Goal: Download file/media

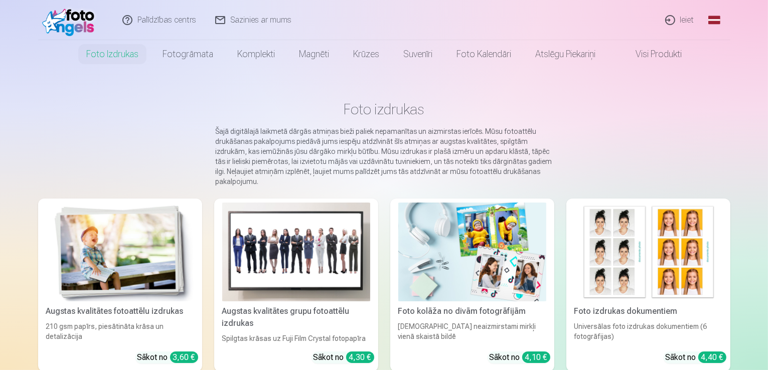
click at [687, 21] on link "Ieiet" at bounding box center [680, 20] width 48 height 40
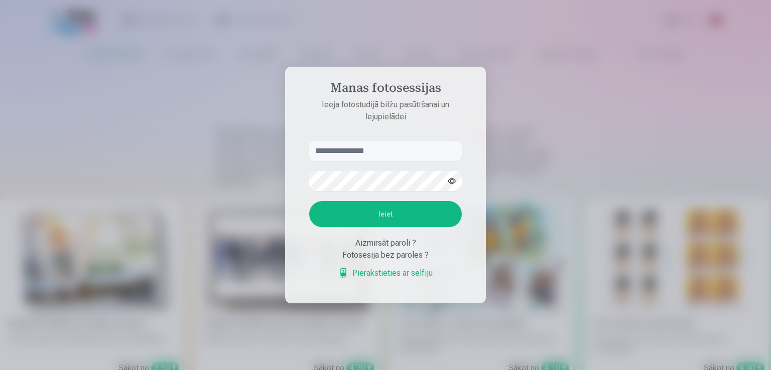
click at [353, 152] on input "text" at bounding box center [385, 151] width 153 height 20
type input "**********"
click at [309, 201] on button "Ieiet" at bounding box center [385, 214] width 153 height 26
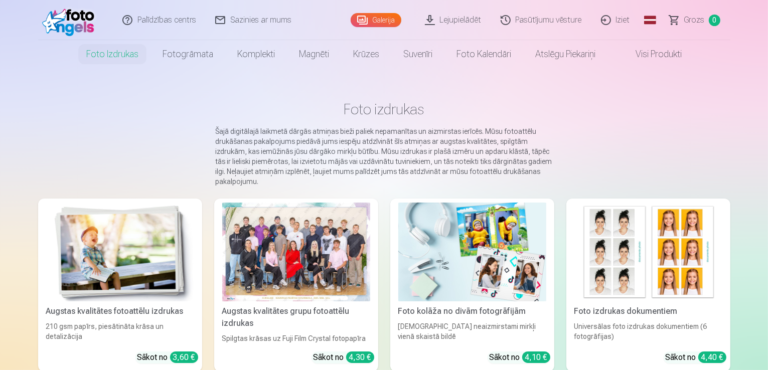
click at [387, 17] on link "Galerija" at bounding box center [376, 20] width 51 height 14
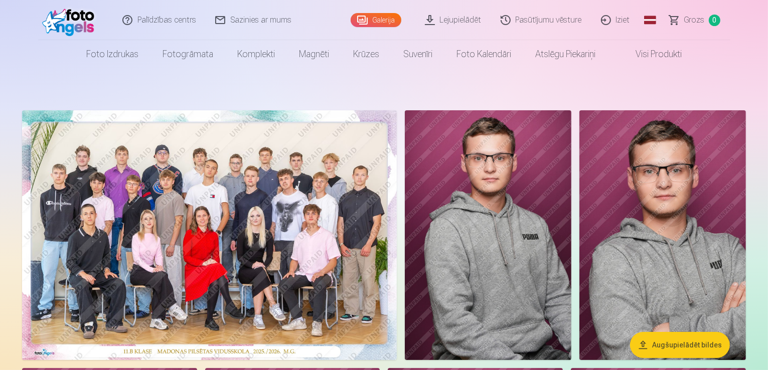
click at [464, 21] on link "Lejupielādēt" at bounding box center [454, 20] width 76 height 40
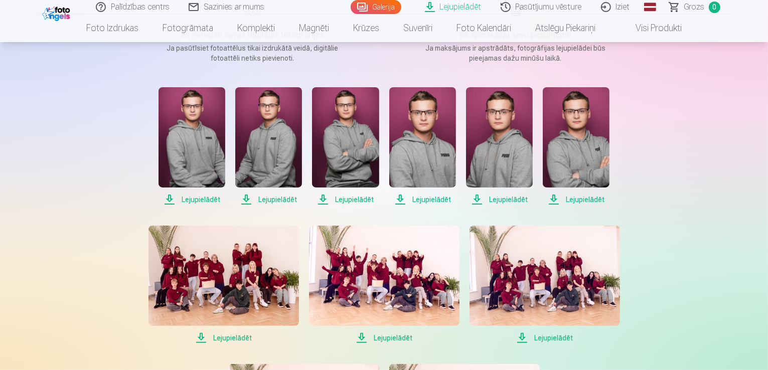
scroll to position [151, 0]
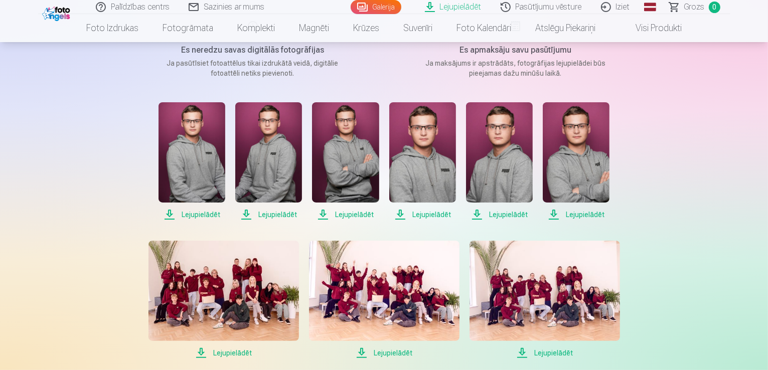
click at [433, 215] on span "Lejupielādēt" at bounding box center [422, 215] width 67 height 12
click at [196, 215] on span "Lejupielādēt" at bounding box center [192, 215] width 67 height 12
click at [201, 215] on span "Lejupielādēt" at bounding box center [192, 215] width 67 height 12
click at [276, 218] on span "Lejupielādēt" at bounding box center [268, 215] width 67 height 12
click at [357, 215] on span "Lejupielādēt" at bounding box center [345, 215] width 67 height 12
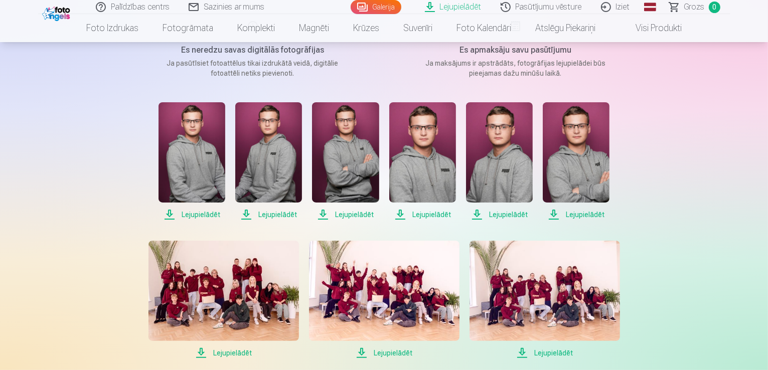
click at [505, 216] on span "Lejupielādēt" at bounding box center [499, 215] width 67 height 12
click at [589, 214] on span "Lejupielādēt" at bounding box center [576, 215] width 67 height 12
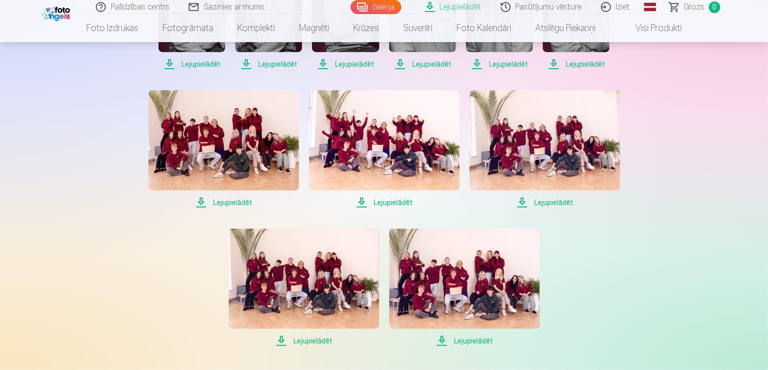
scroll to position [351, 0]
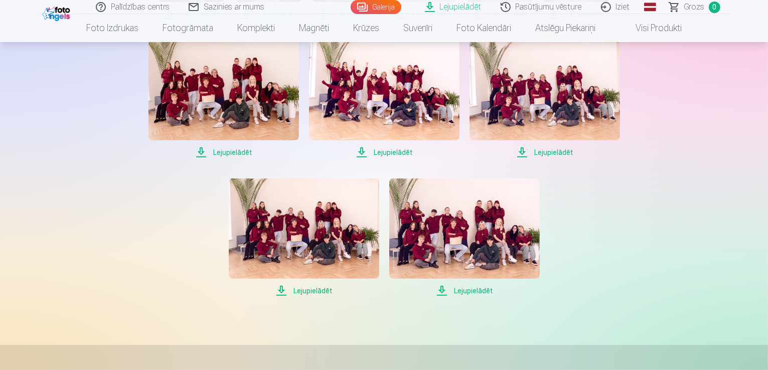
click at [245, 153] on span "Lejupielādēt" at bounding box center [224, 153] width 151 height 12
click at [389, 153] on span "Lejupielādēt" at bounding box center [384, 153] width 151 height 12
click at [542, 151] on span "Lejupielādēt" at bounding box center [545, 153] width 151 height 12
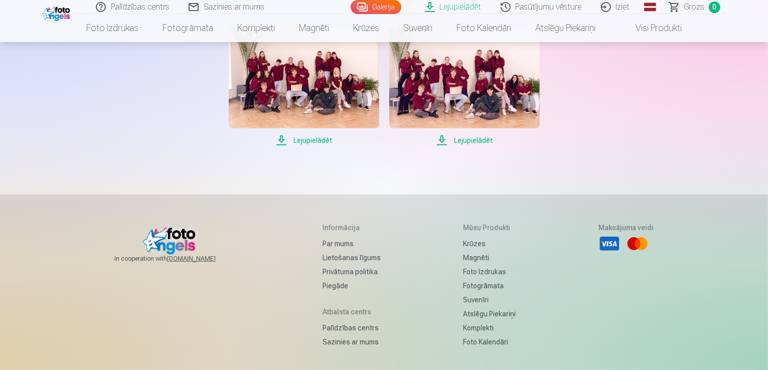
scroll to position [401, 0]
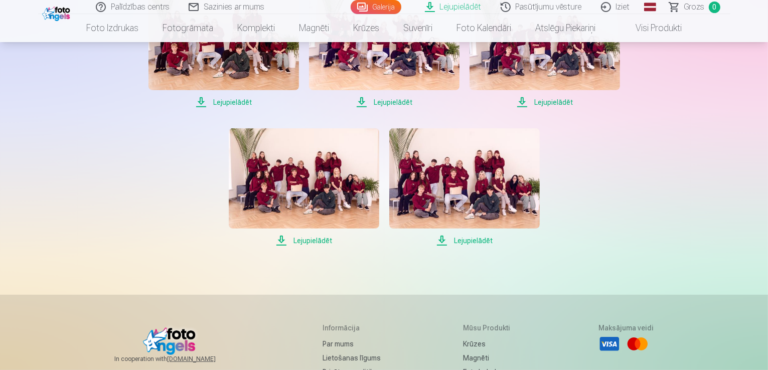
click at [313, 241] on span "Lejupielādēt" at bounding box center [304, 241] width 151 height 12
click at [467, 238] on span "Lejupielādēt" at bounding box center [464, 241] width 151 height 12
click at [553, 182] on div "Lejupielādēt Lejupielādēt Lejupielādēt Lejupielādēt Lejupielādēt Lejupielādēt L…" at bounding box center [384, 48] width 502 height 395
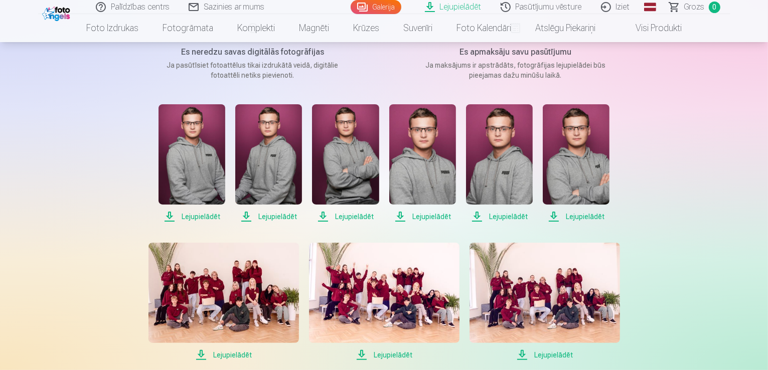
scroll to position [100, 0]
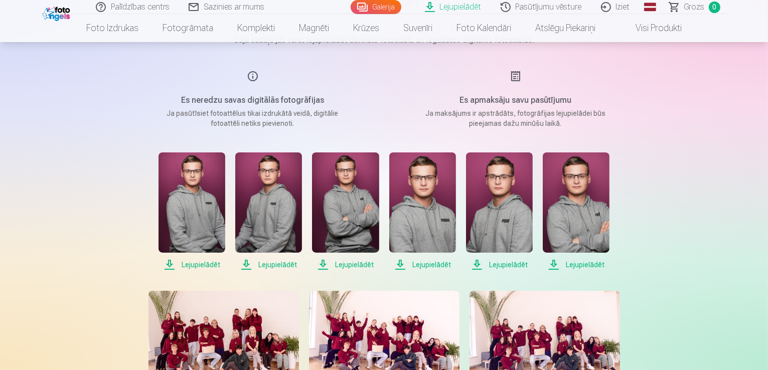
click at [650, 29] on link "Visi produkti" at bounding box center [651, 28] width 86 height 28
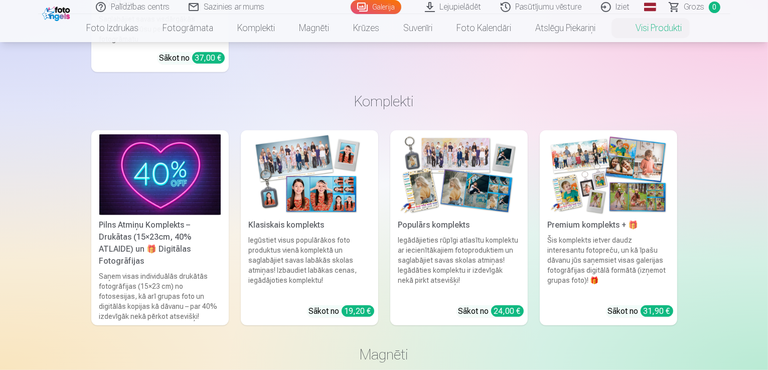
scroll to position [652, 0]
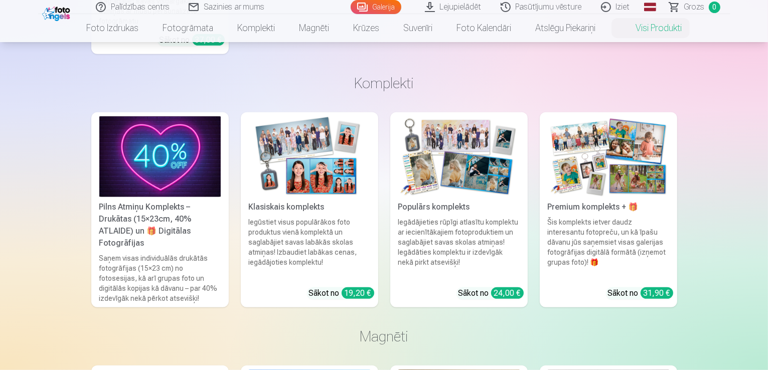
click at [335, 156] on img at bounding box center [309, 156] width 121 height 81
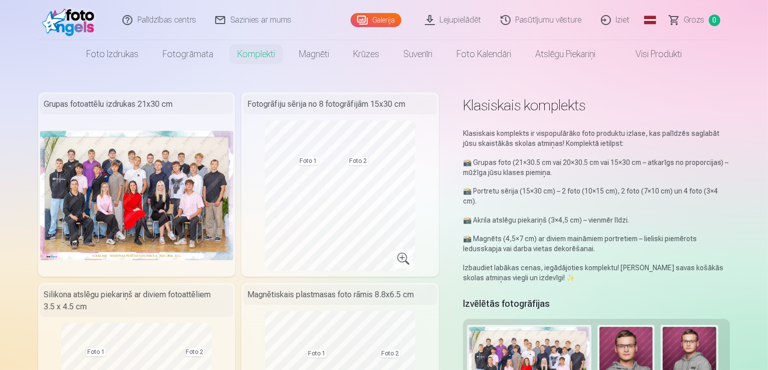
click at [542, 23] on link "Pasūtījumu vēsture" at bounding box center [542, 20] width 100 height 40
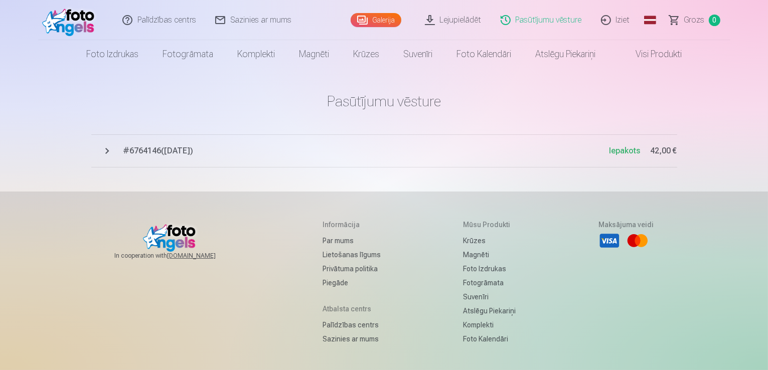
click at [379, 17] on link "Galerija" at bounding box center [376, 20] width 51 height 14
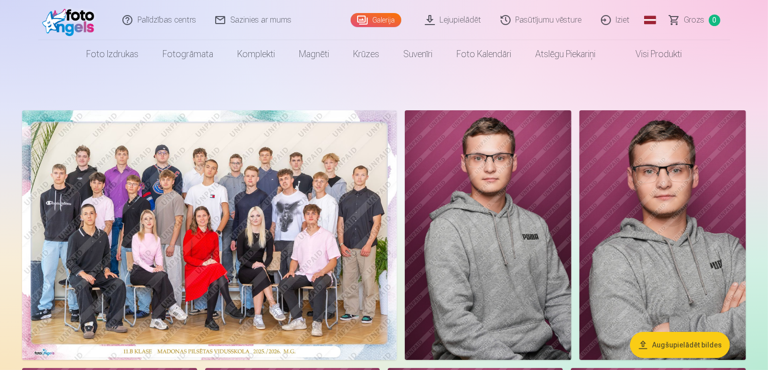
click at [623, 20] on link "Iziet" at bounding box center [616, 20] width 48 height 40
